Goal: Information Seeking & Learning: Check status

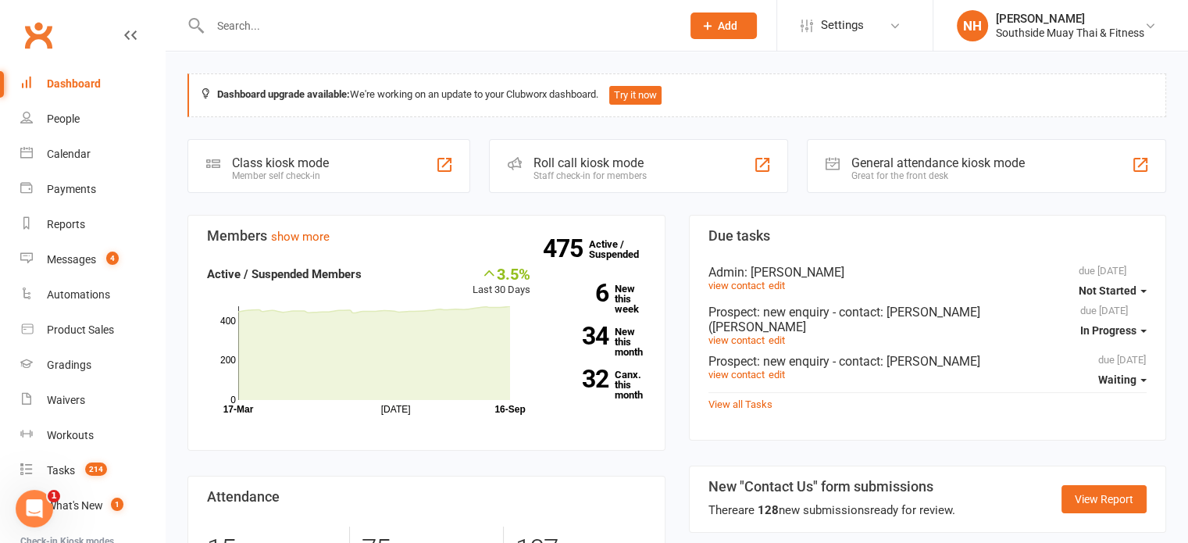
click at [465, 34] on input "text" at bounding box center [437, 26] width 465 height 22
paste input "[PERSON_NAME]"
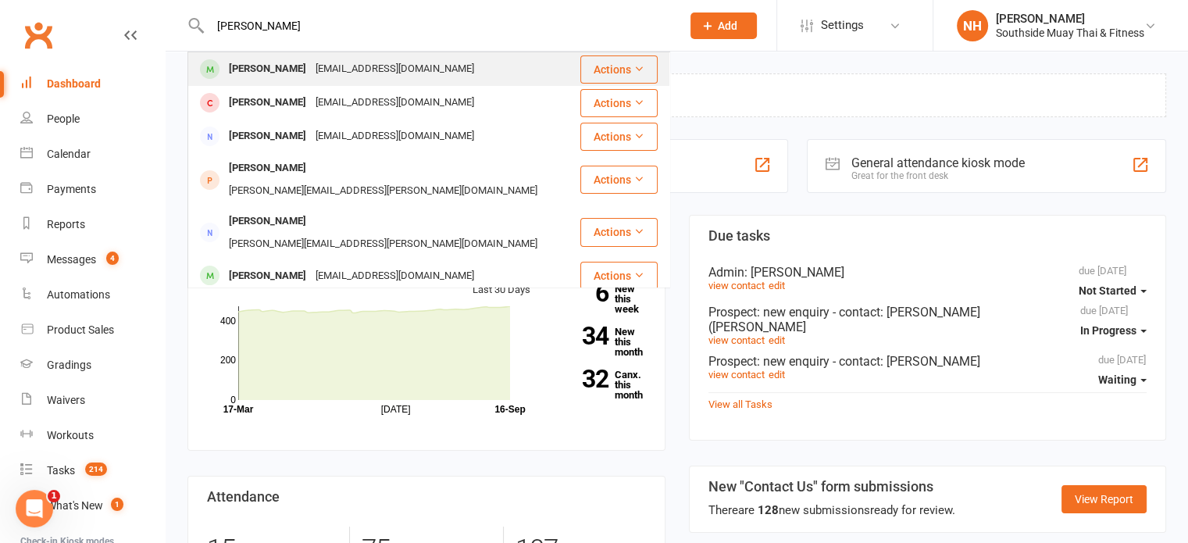
type input "[PERSON_NAME]"
click at [361, 77] on div "[EMAIL_ADDRESS][DOMAIN_NAME]" at bounding box center [395, 69] width 168 height 23
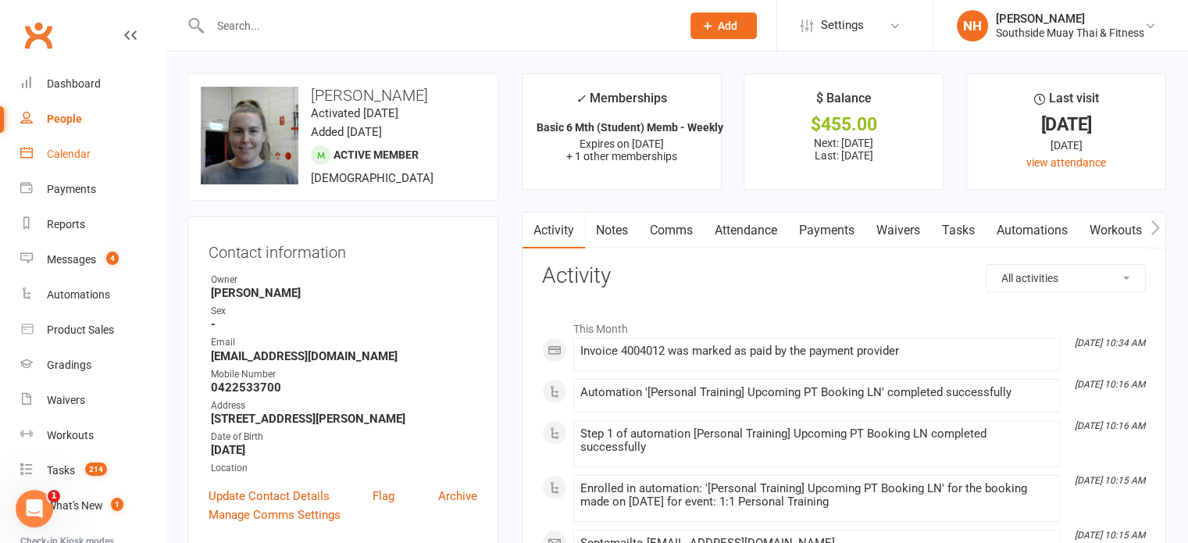
click at [84, 159] on div "Calendar" at bounding box center [69, 154] width 44 height 12
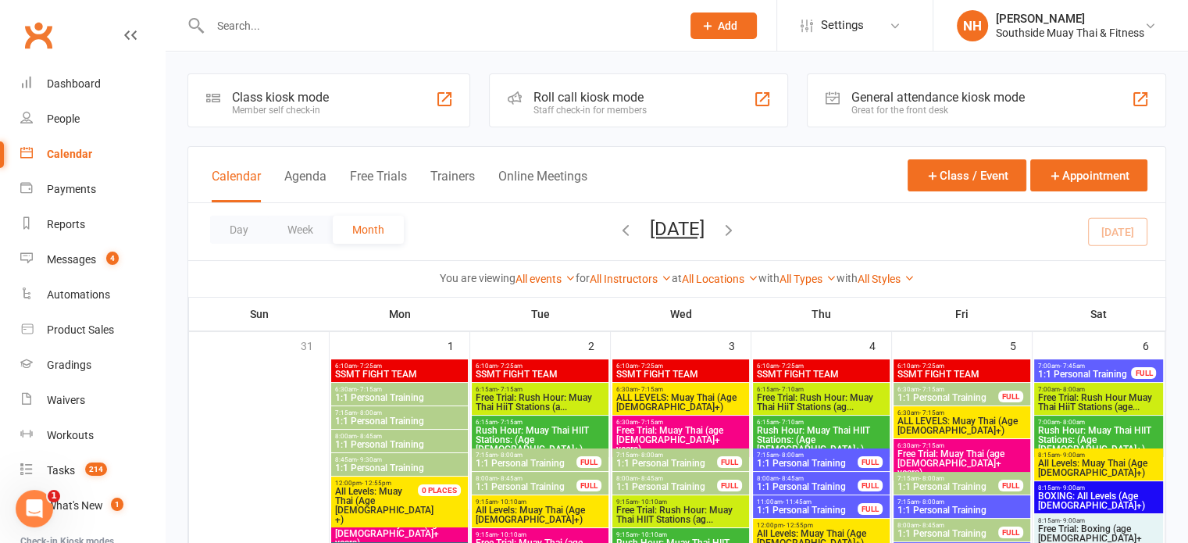
click at [617, 231] on icon "button" at bounding box center [625, 229] width 17 height 17
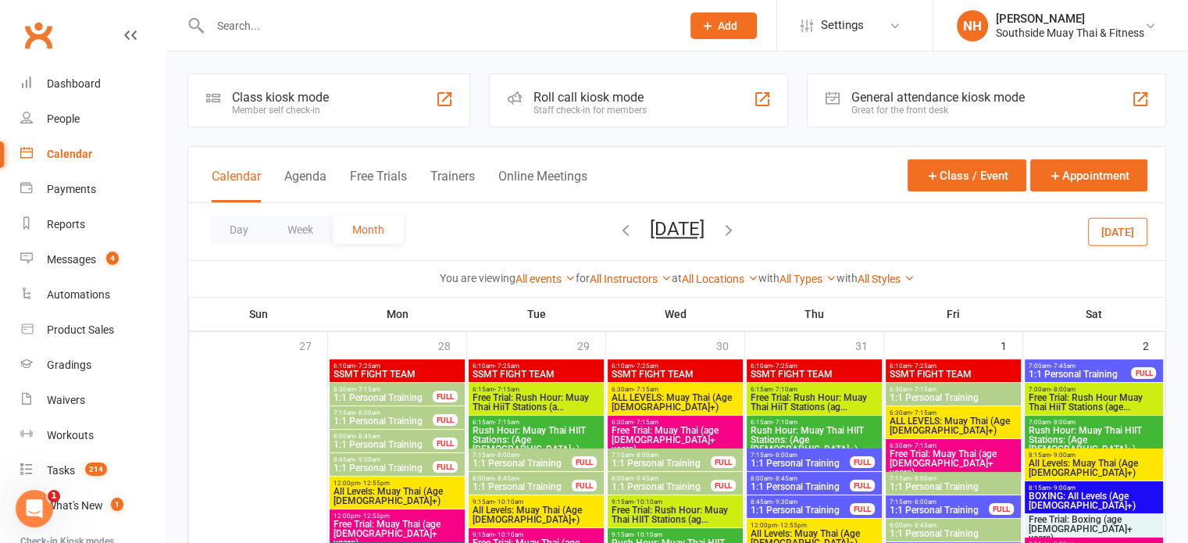
click at [617, 229] on icon "button" at bounding box center [625, 229] width 17 height 17
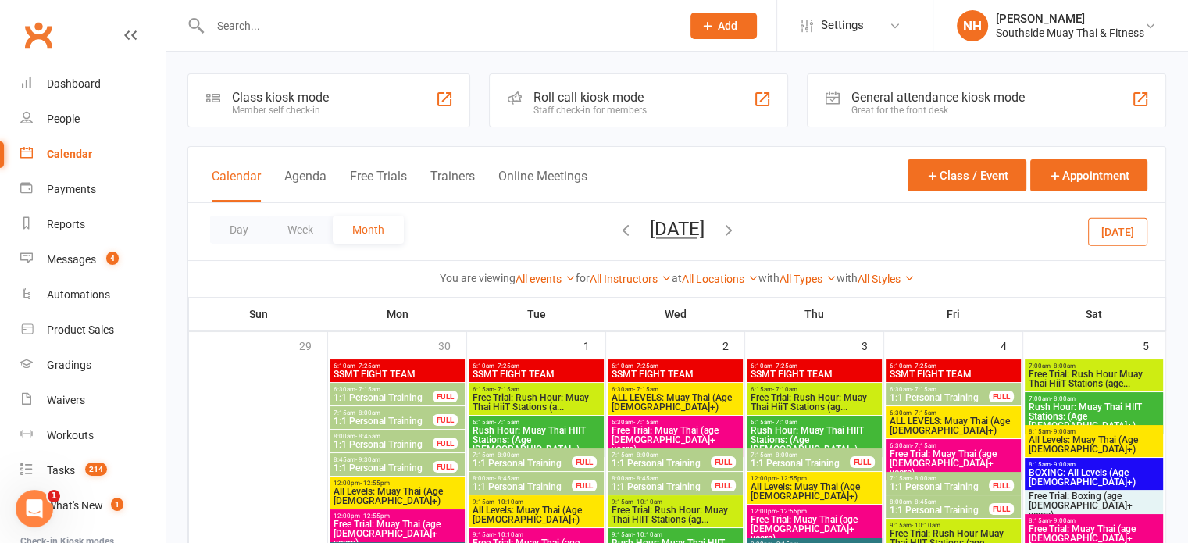
click at [617, 230] on icon "button" at bounding box center [625, 229] width 17 height 17
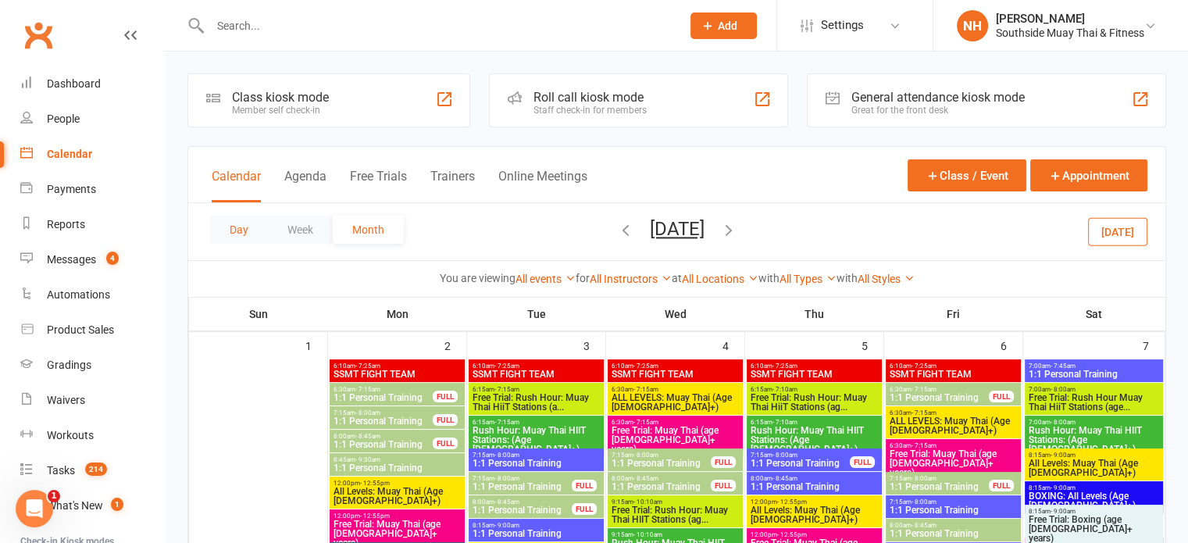
click at [248, 230] on button "Day" at bounding box center [239, 230] width 58 height 28
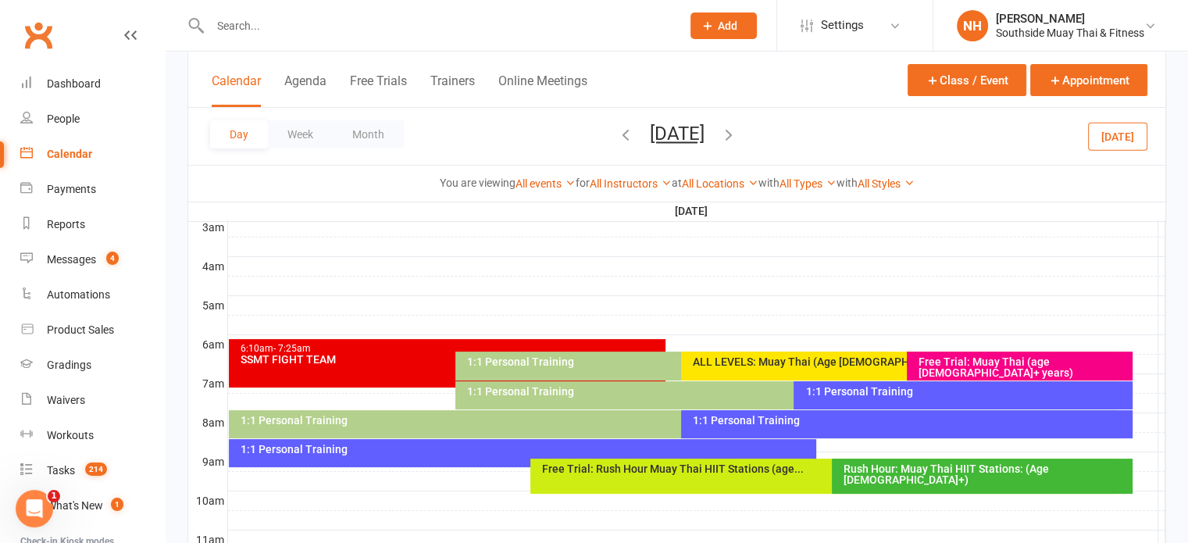
scroll to position [223, 0]
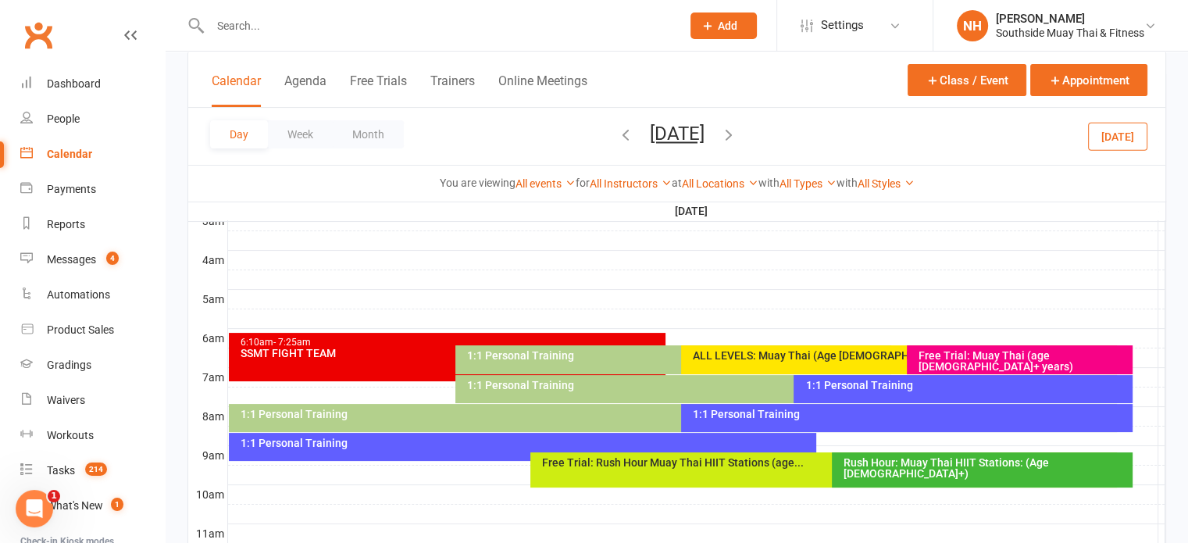
click at [958, 467] on div "Rush Hour: Muay Thai HIIT Stations: (Age 13+)" at bounding box center [986, 468] width 287 height 22
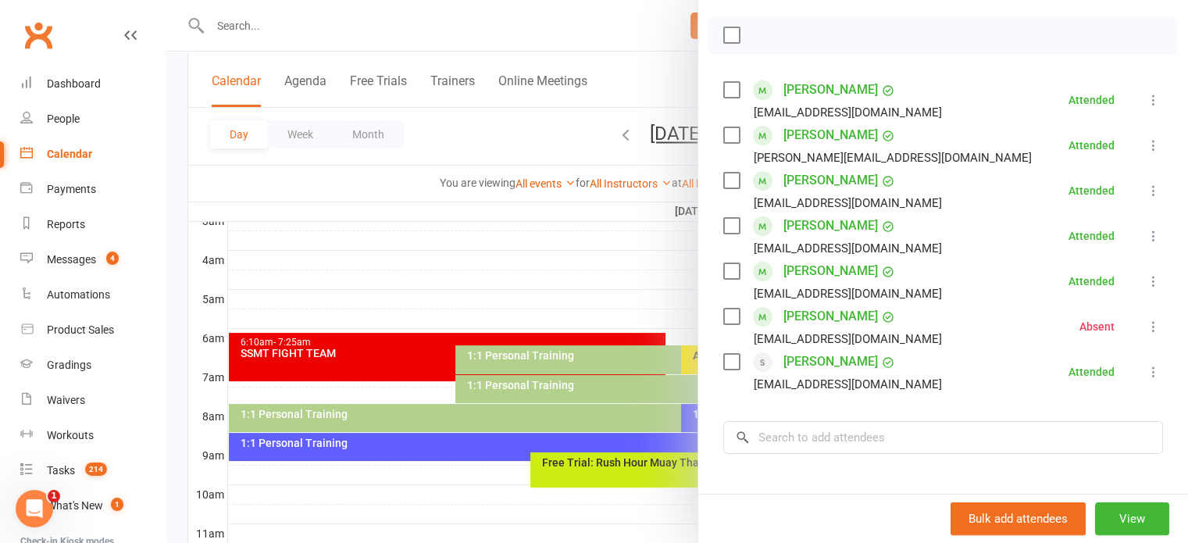
scroll to position [228, 0]
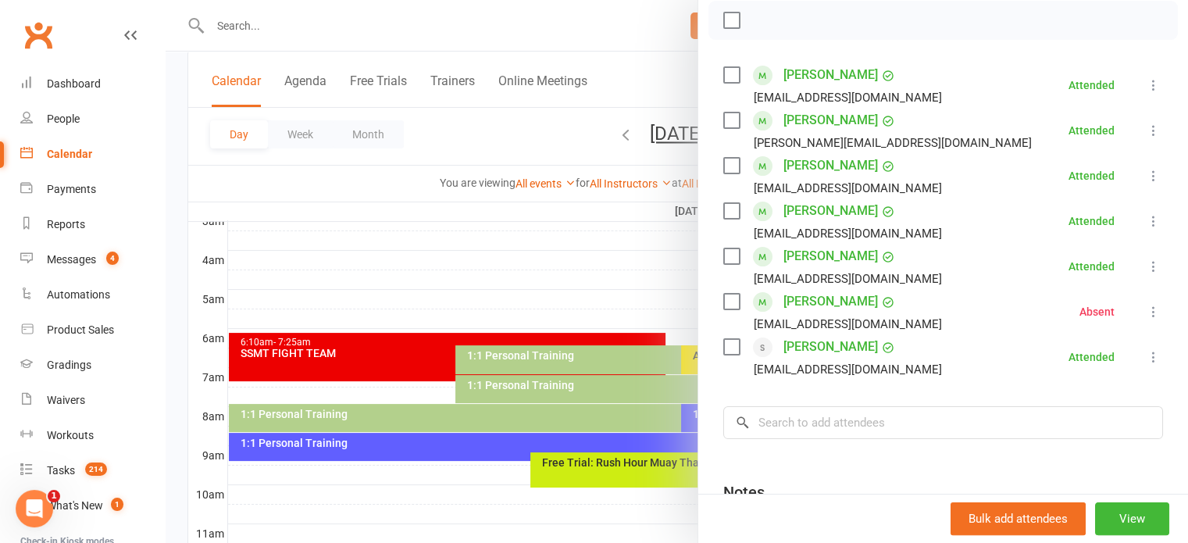
click at [572, 103] on div at bounding box center [677, 271] width 1022 height 543
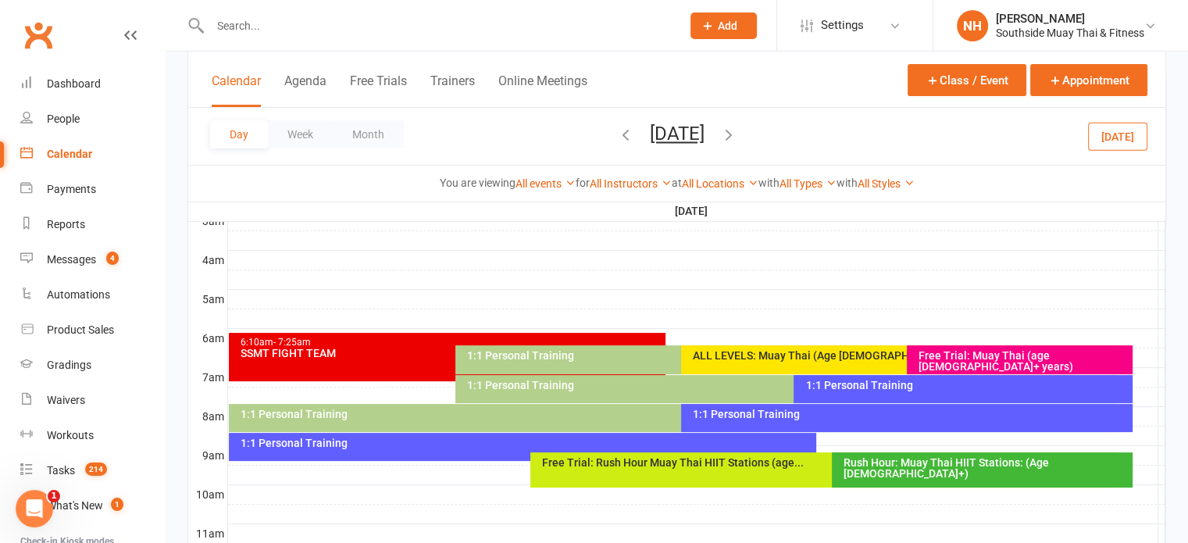
click at [280, 29] on input "text" at bounding box center [437, 26] width 465 height 22
paste input "[PERSON_NAME]"
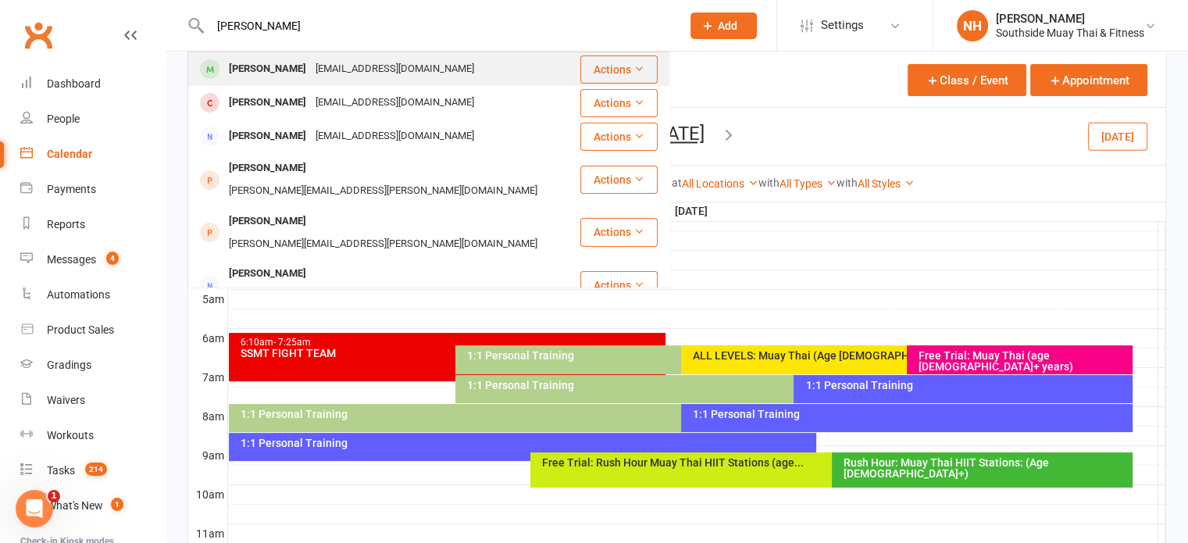
type input "[PERSON_NAME]"
click at [311, 69] on div "[EMAIL_ADDRESS][DOMAIN_NAME]" at bounding box center [395, 69] width 168 height 23
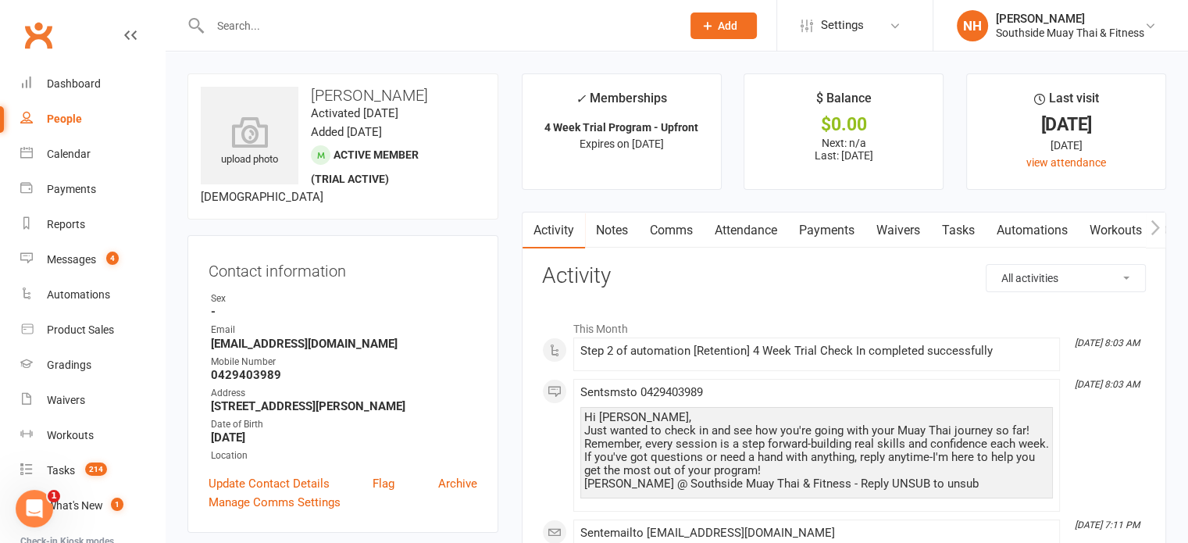
click at [759, 234] on link "Attendance" at bounding box center [746, 230] width 84 height 36
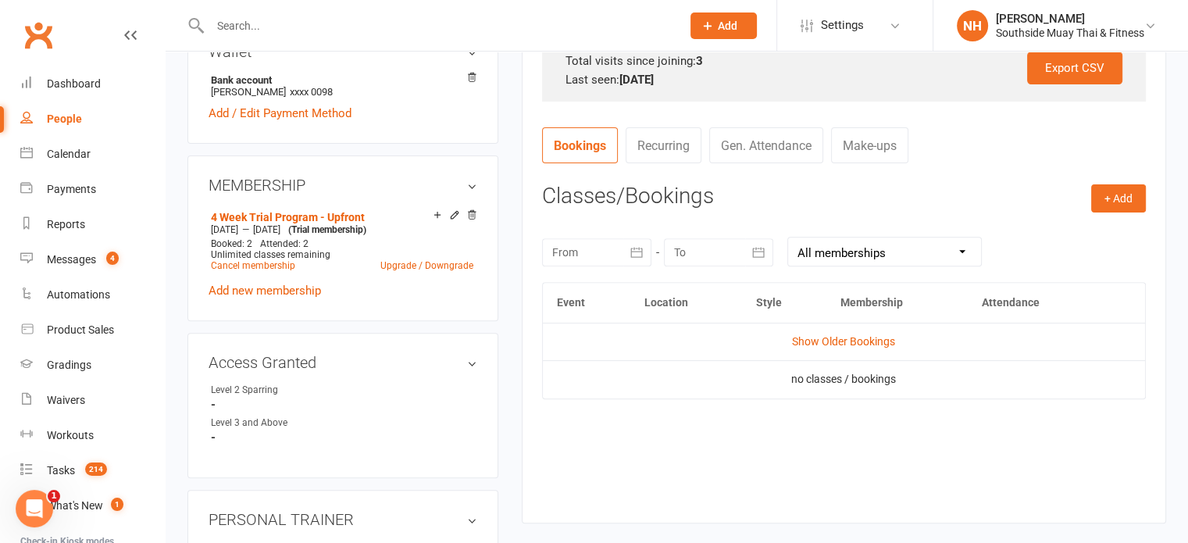
scroll to position [571, 0]
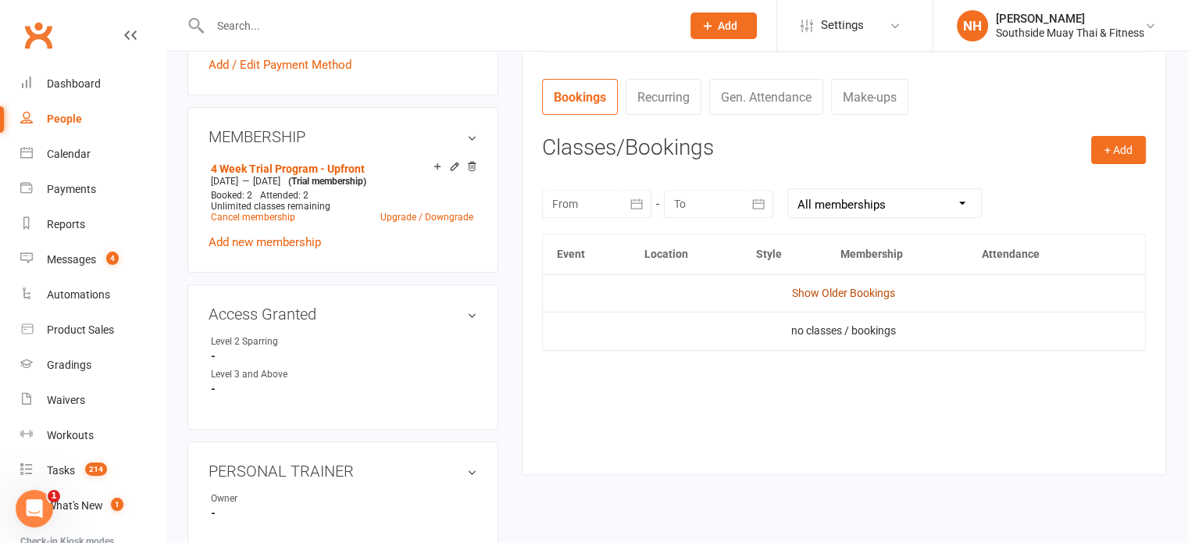
click at [818, 290] on link "Show Older Bookings" at bounding box center [843, 293] width 103 height 12
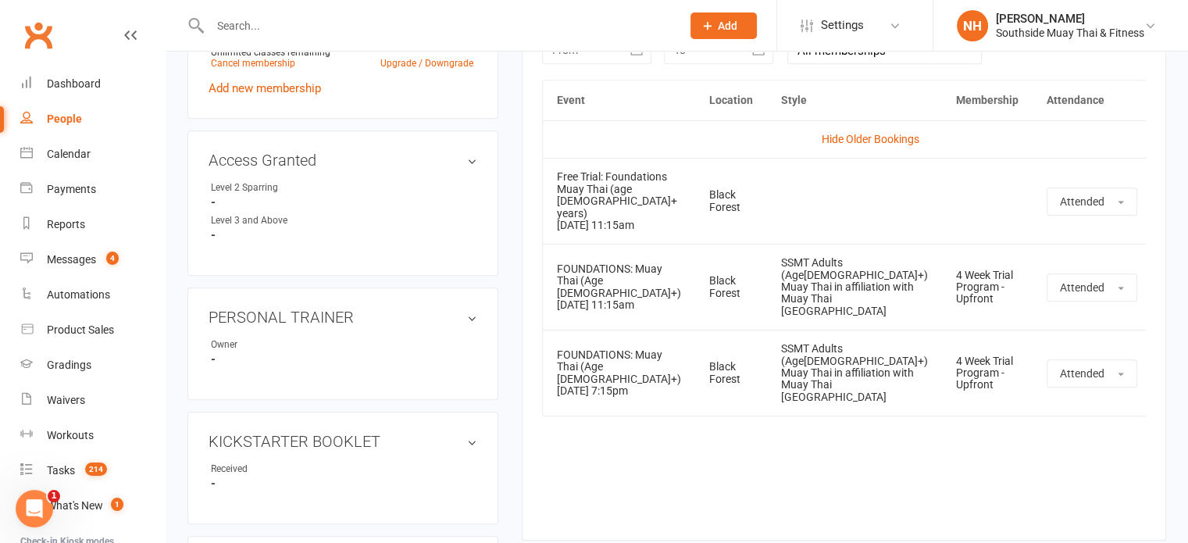
scroll to position [690, 0]
